Goal: Book appointment/travel/reservation

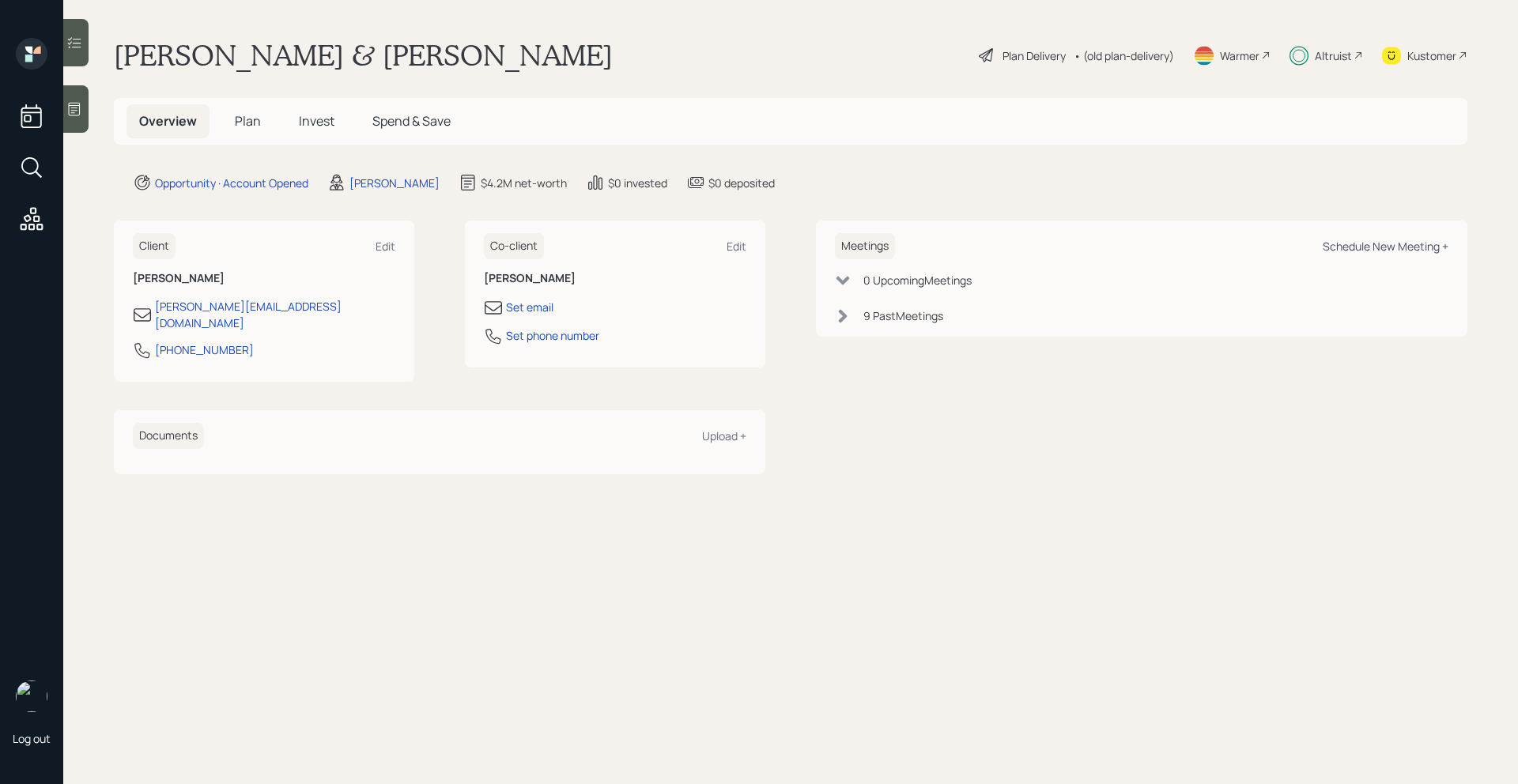
click at [1405, 249] on div "Schedule New Meeting +" at bounding box center [1386, 246] width 126 height 15
select select "bffa7908-1b2a-4c79-9bb6-f0ec9aed22d3"
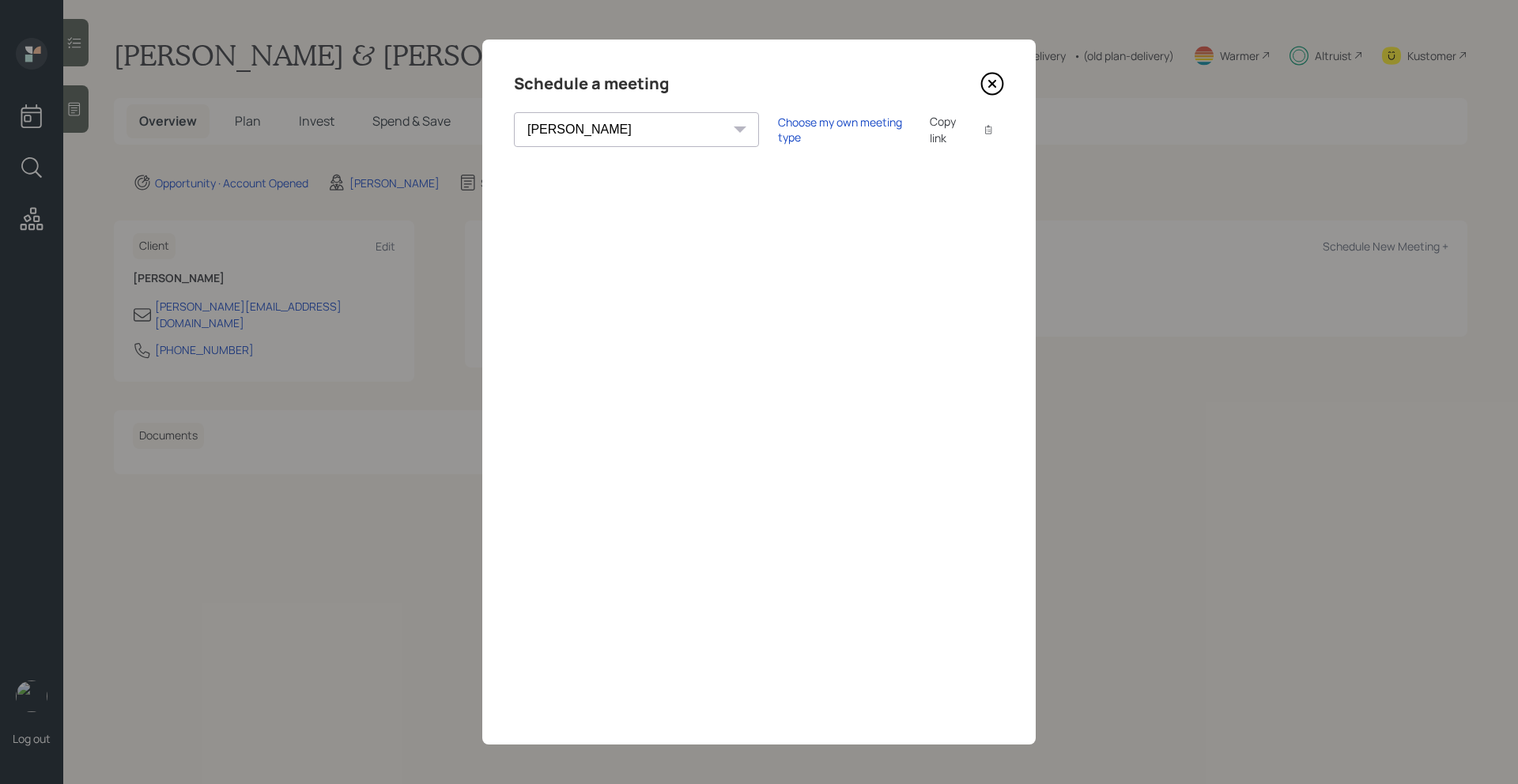
click at [990, 82] on icon at bounding box center [992, 84] width 6 height 6
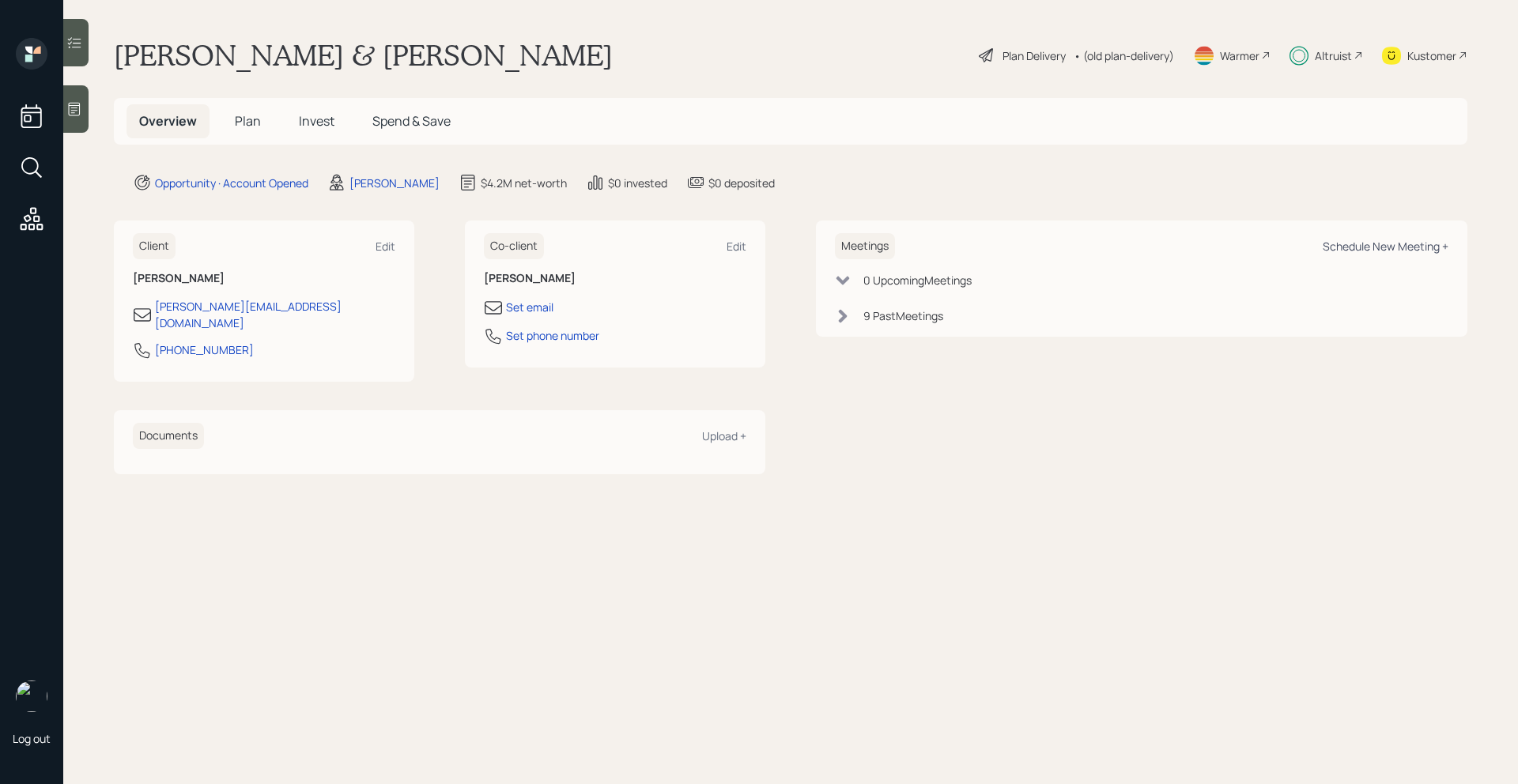
click at [1417, 240] on div "Schedule New Meeting +" at bounding box center [1386, 246] width 126 height 15
select select "bffa7908-1b2a-4c79-9bb6-f0ec9aed22d3"
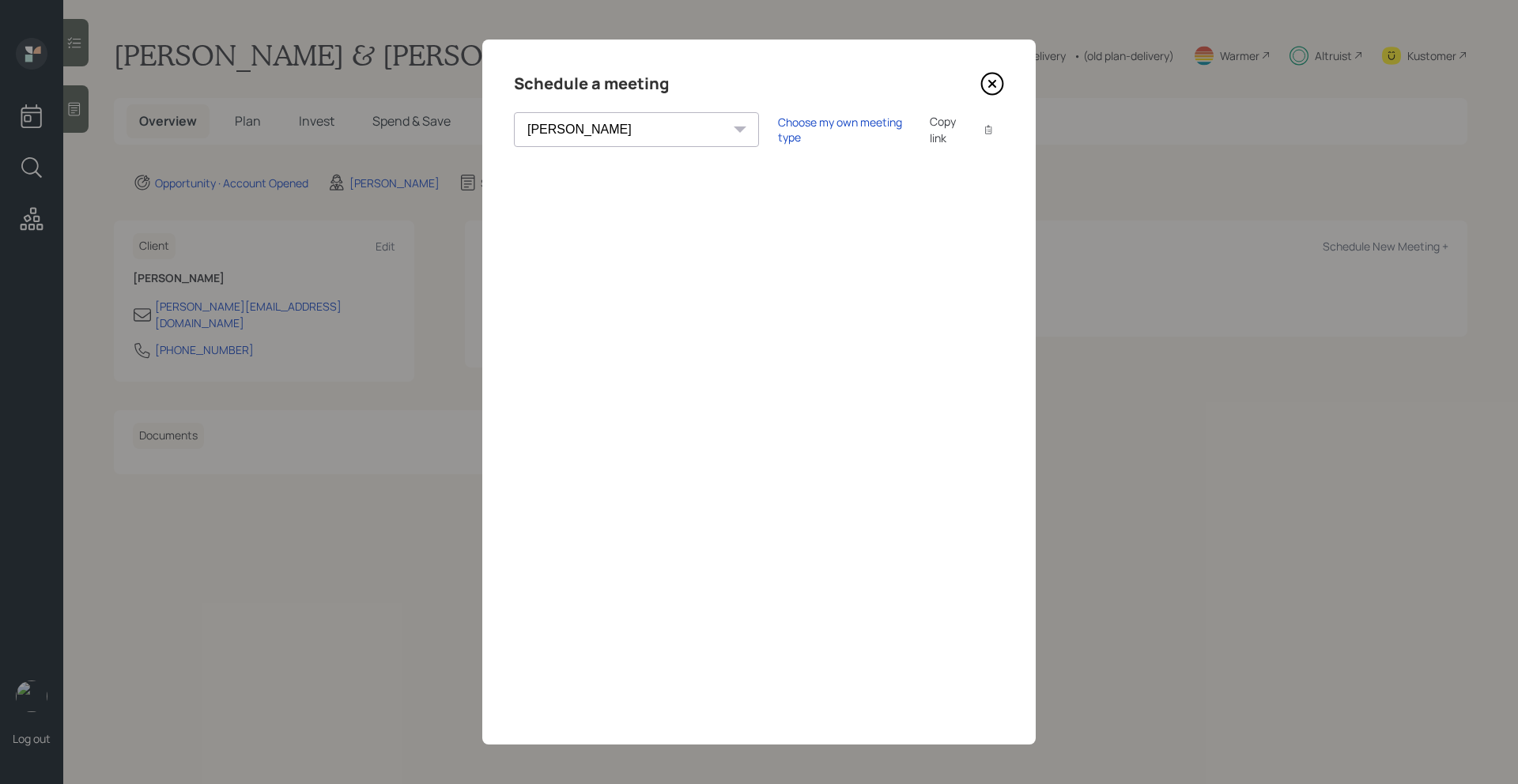
click at [998, 89] on icon at bounding box center [992, 83] width 23 height 23
